Goal: Register for event/course

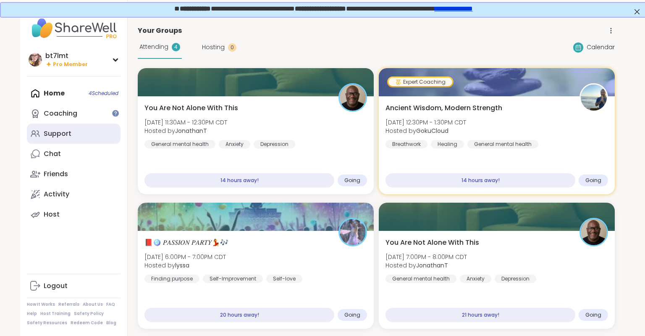
click at [59, 136] on div "Support" at bounding box center [58, 133] width 28 height 9
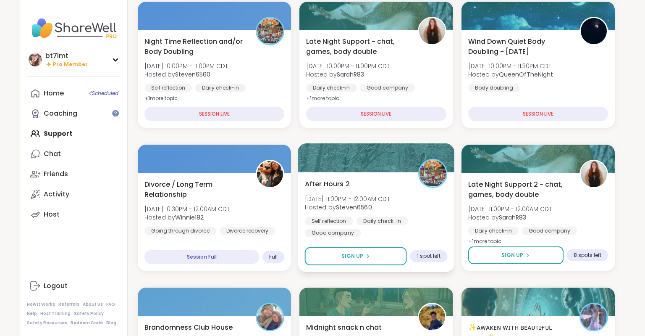
scroll to position [89, 0]
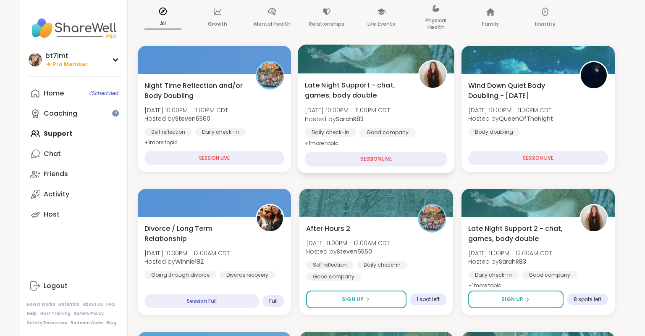
click at [442, 118] on div "Late Night Support - chat, games, body double [DATE] 10:00PM - 11:00PM CDT Host…" at bounding box center [376, 114] width 143 height 68
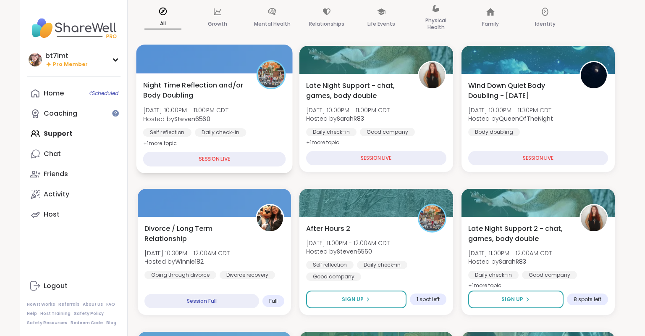
click at [275, 118] on div "Night Time Reflection and/or Body Doubling [DATE] 10:00PM - 11:00PM CDT Hosted …" at bounding box center [214, 114] width 143 height 68
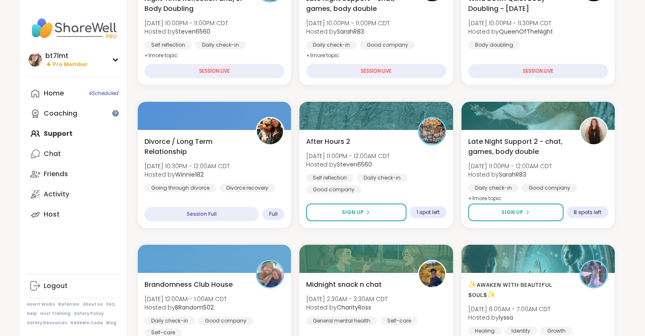
scroll to position [177, 0]
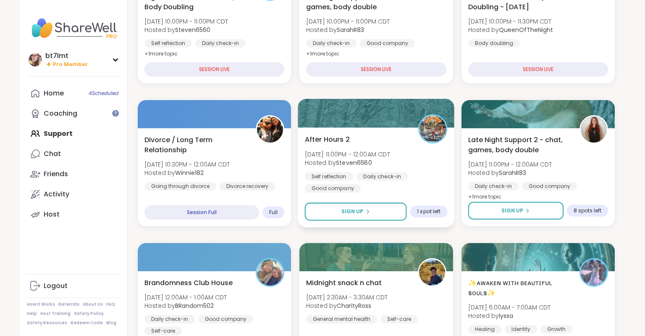
click at [445, 168] on div "After Hours 2 [DATE] 11:00PM - 12:00AM CDT Hosted by Steven6560 Self reflection…" at bounding box center [376, 163] width 143 height 58
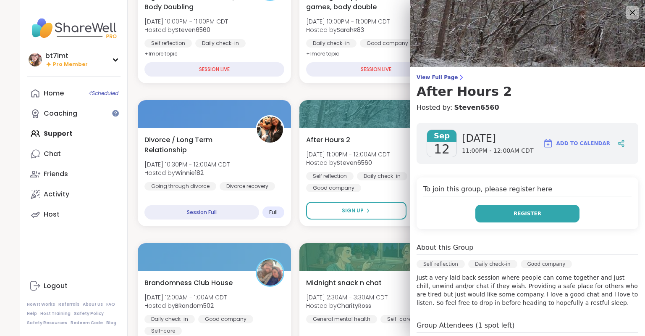
click at [543, 217] on button "Register" at bounding box center [527, 214] width 104 height 18
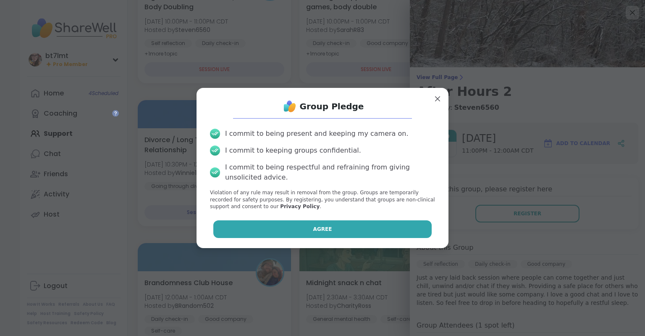
click at [391, 231] on button "Agree" at bounding box center [322, 229] width 219 height 18
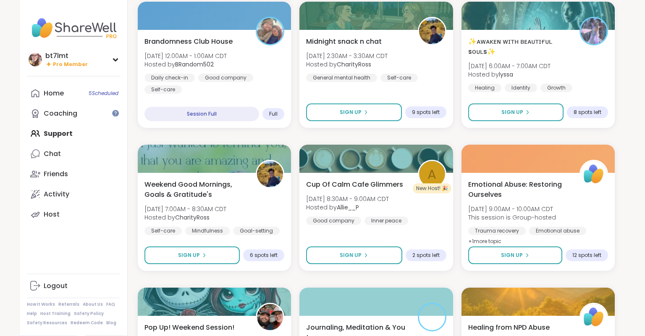
scroll to position [443, 0]
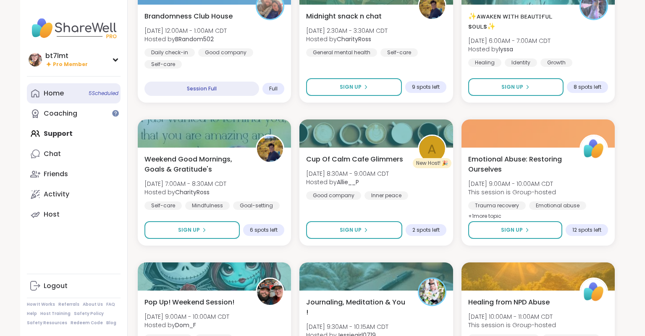
click at [39, 94] on icon at bounding box center [35, 93] width 8 height 8
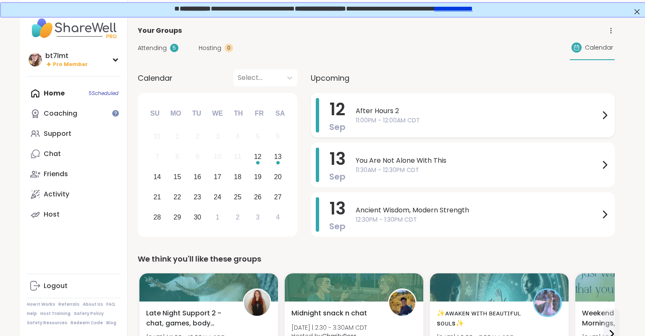
click at [420, 121] on span "11:00PM - 12:00AM CDT" at bounding box center [478, 120] width 244 height 9
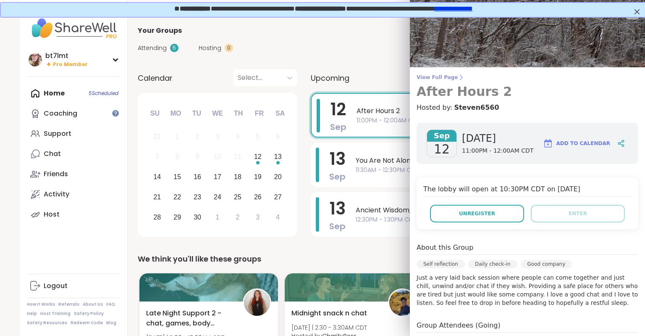
click at [441, 75] on span "View Full Page" at bounding box center [528, 77] width 222 height 7
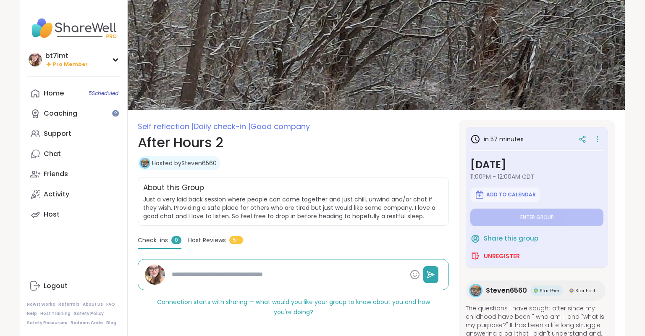
type textarea "*"
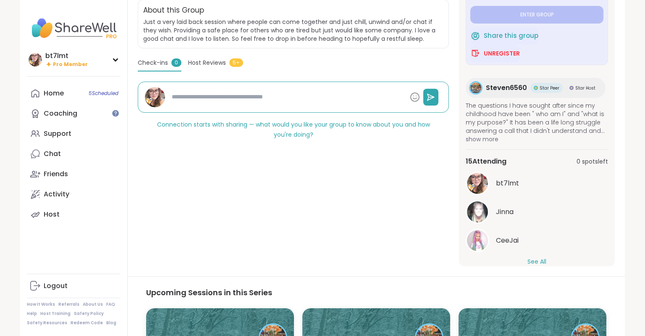
scroll to position [38, 0]
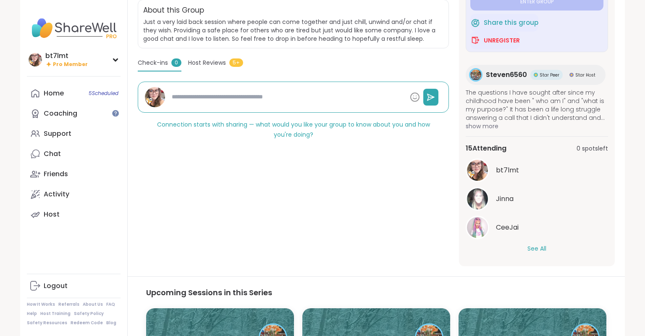
click at [542, 249] on button "See All" at bounding box center [536, 248] width 19 height 9
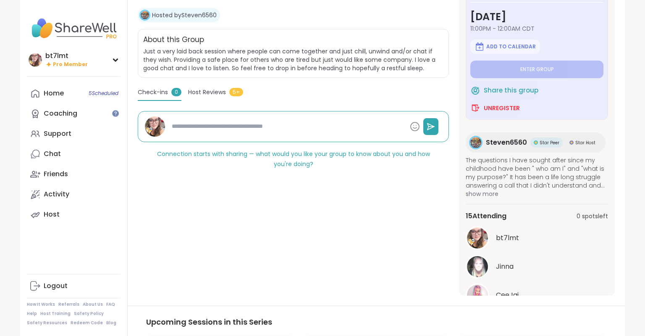
scroll to position [133, 0]
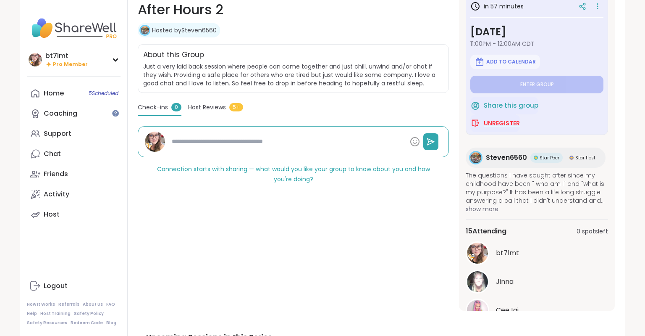
click at [509, 120] on span "Unregister" at bounding box center [502, 123] width 36 height 8
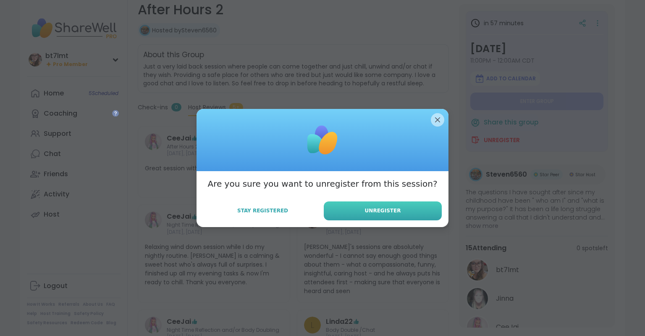
click at [409, 208] on button "Unregister" at bounding box center [383, 210] width 118 height 19
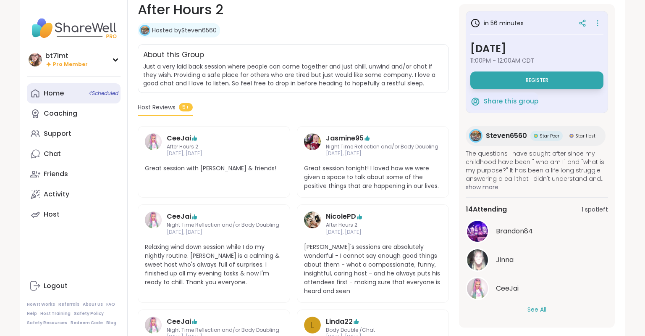
click at [41, 97] on link "Home 4 Scheduled" at bounding box center [74, 93] width 94 height 20
